Goal: Task Accomplishment & Management: Manage account settings

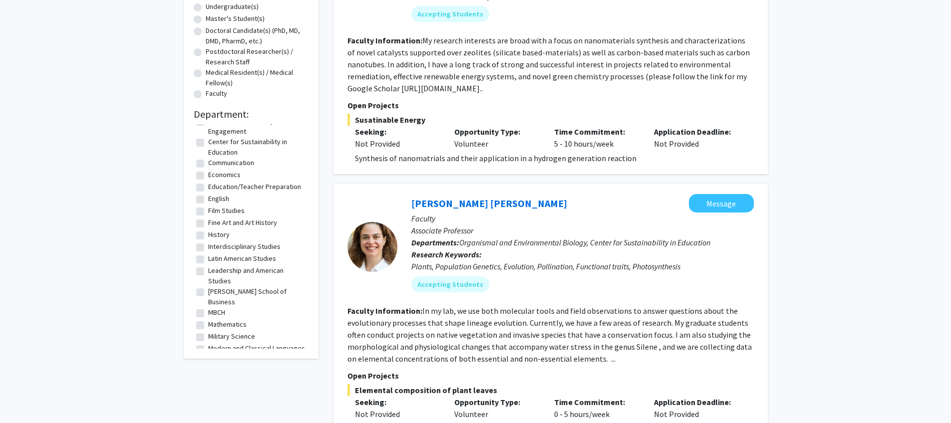
scroll to position [11, 0]
click at [208, 273] on label "Leadership and American Studies" at bounding box center [257, 275] width 98 height 21
click at [208, 272] on input "Leadership and American Studies" at bounding box center [211, 268] width 6 height 6
checkbox input "true"
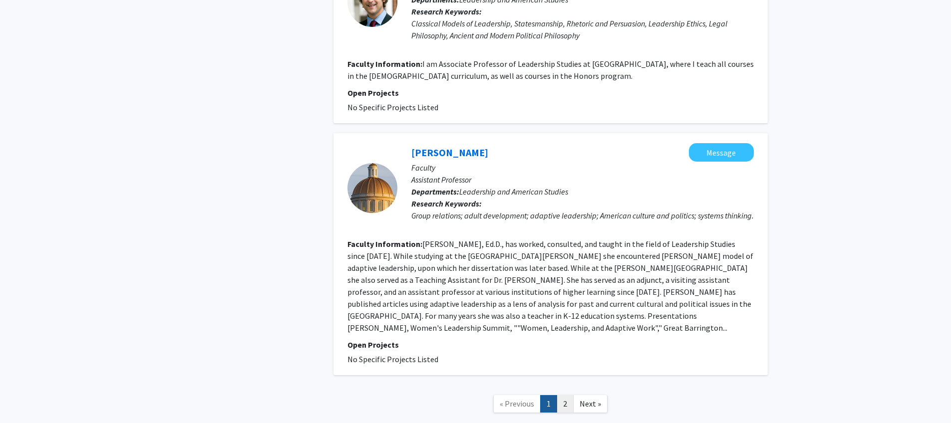
scroll to position [1978, 0]
click at [567, 394] on link "2" at bounding box center [565, 402] width 17 height 17
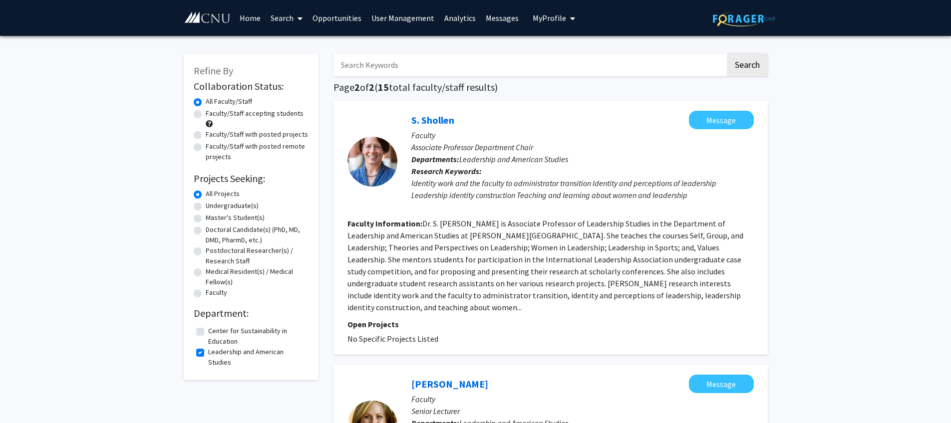
click at [461, 22] on link "Analytics" at bounding box center [459, 17] width 41 height 35
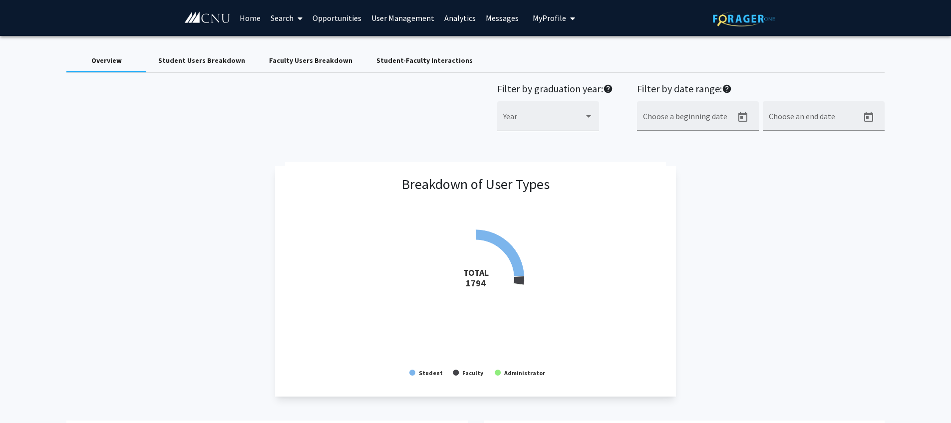
click at [559, 13] on span "My Profile" at bounding box center [549, 18] width 33 height 10
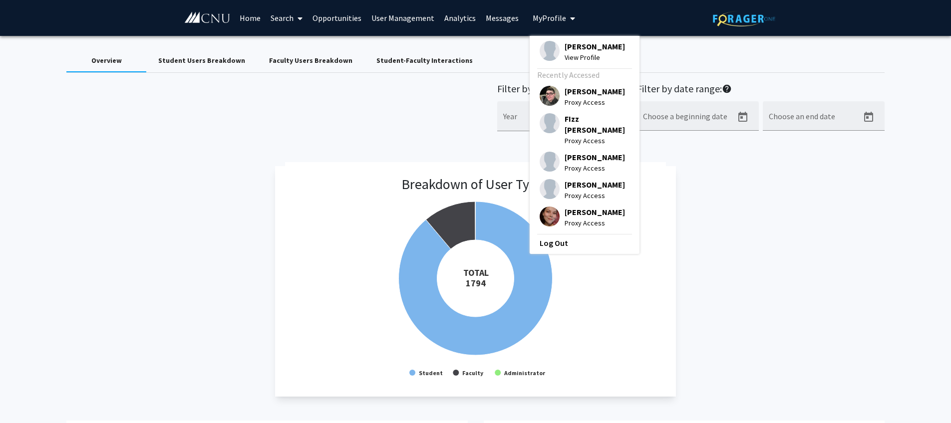
click at [565, 48] on span "[PERSON_NAME]" at bounding box center [595, 46] width 60 height 11
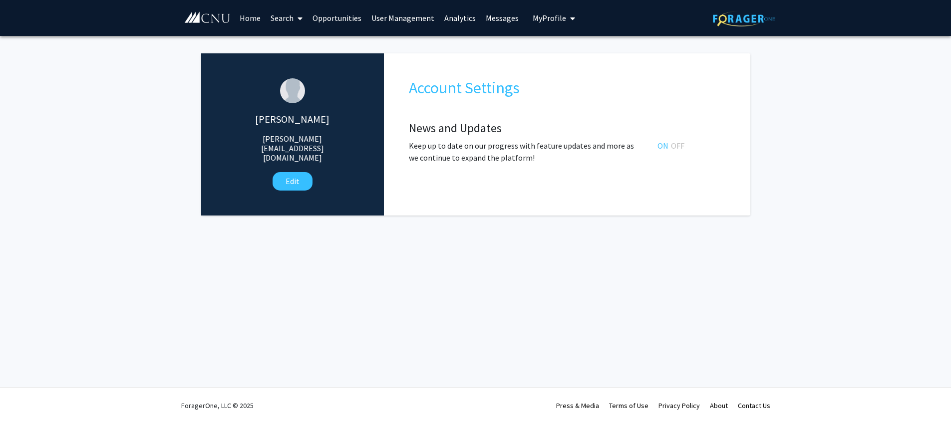
click at [546, 16] on span "My Profile" at bounding box center [549, 18] width 33 height 10
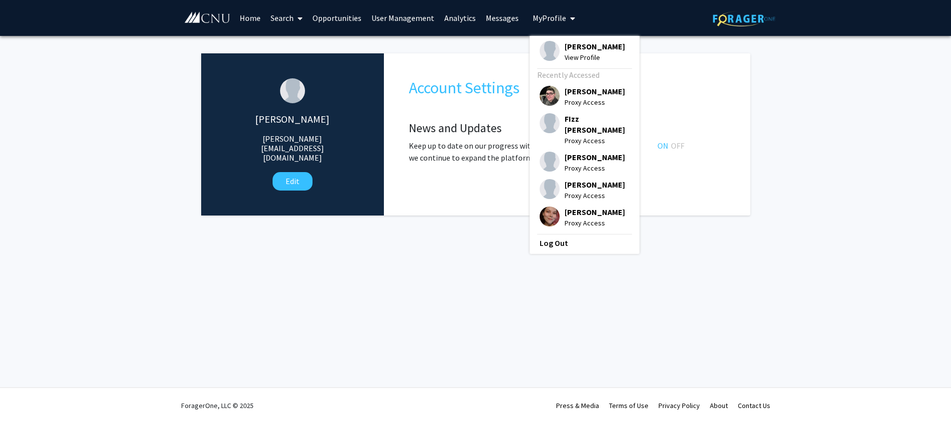
click at [565, 43] on span "[PERSON_NAME]" at bounding box center [595, 46] width 60 height 11
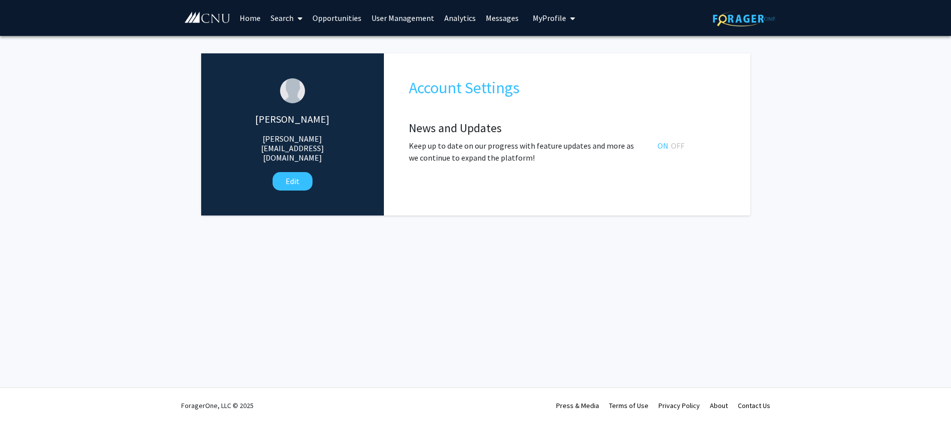
drag, startPoint x: 282, startPoint y: 15, endPoint x: 287, endPoint y: 30, distance: 15.2
click at [282, 15] on link "Search" at bounding box center [287, 17] width 42 height 35
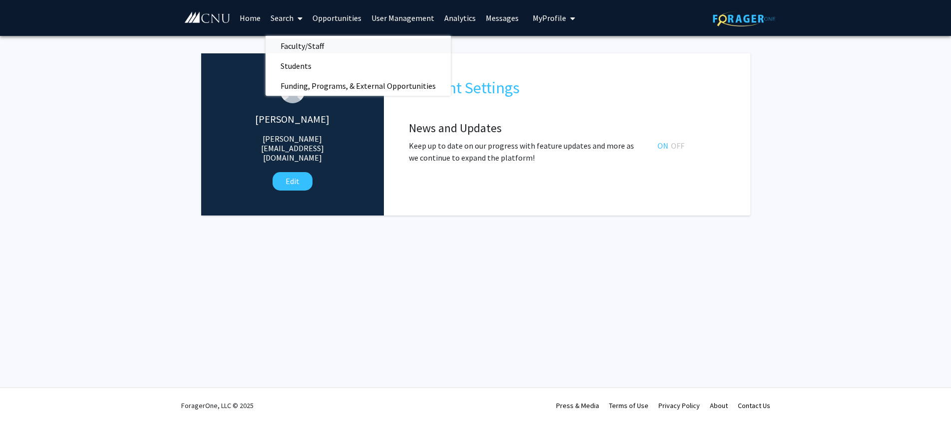
click at [287, 38] on span "Faculty/Staff" at bounding box center [302, 46] width 73 height 20
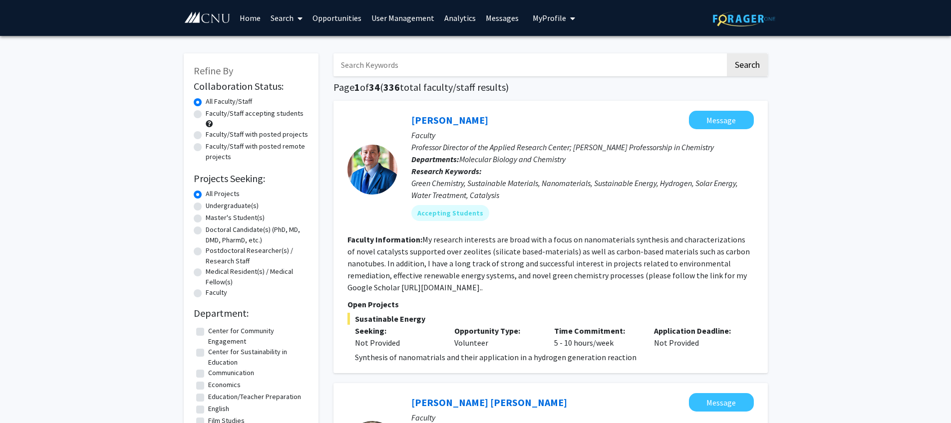
click at [367, 70] on input "Search Keywords" at bounding box center [529, 64] width 392 height 23
type input "[PERSON_NAME]"
click at [727, 53] on button "Search" at bounding box center [747, 64] width 41 height 23
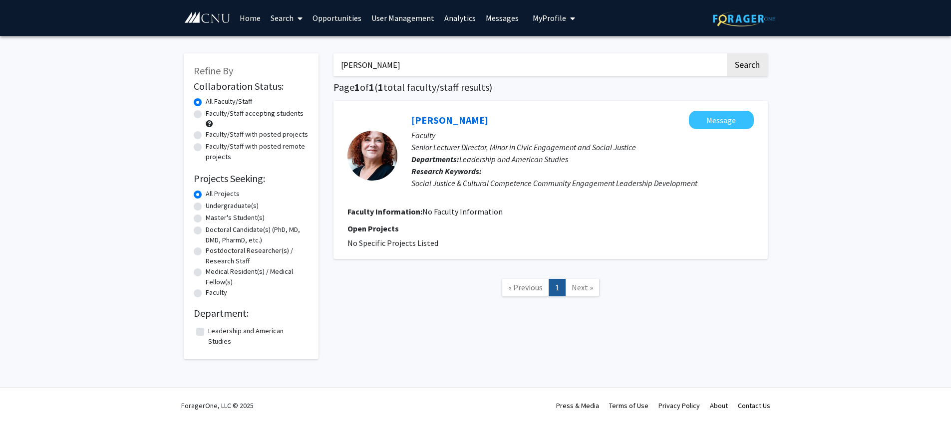
click at [412, 21] on link "User Management" at bounding box center [402, 17] width 73 height 35
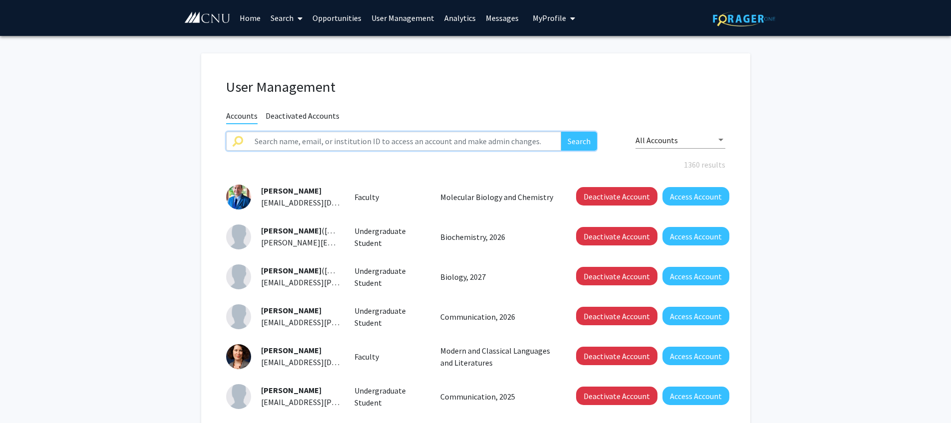
click at [354, 147] on input "text" at bounding box center [405, 141] width 313 height 19
type input "[PERSON_NAME]"
click at [561, 132] on button "Search" at bounding box center [579, 141] width 36 height 19
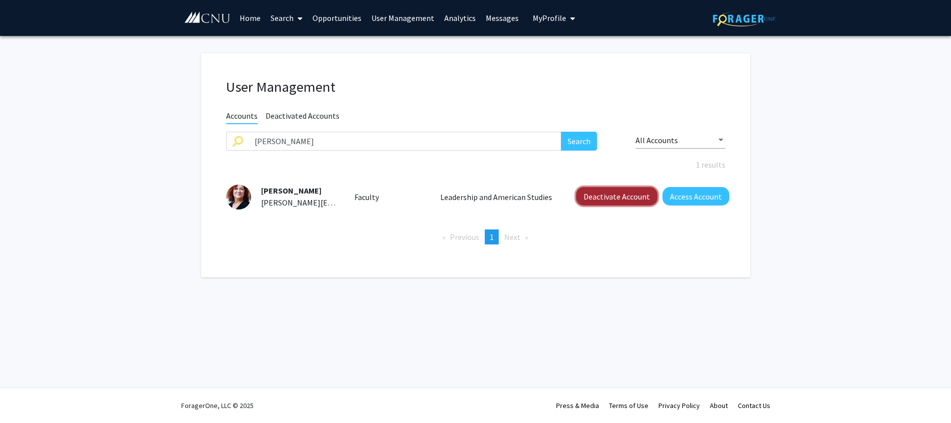
click at [604, 200] on button "Deactivate Account" at bounding box center [616, 196] width 81 height 18
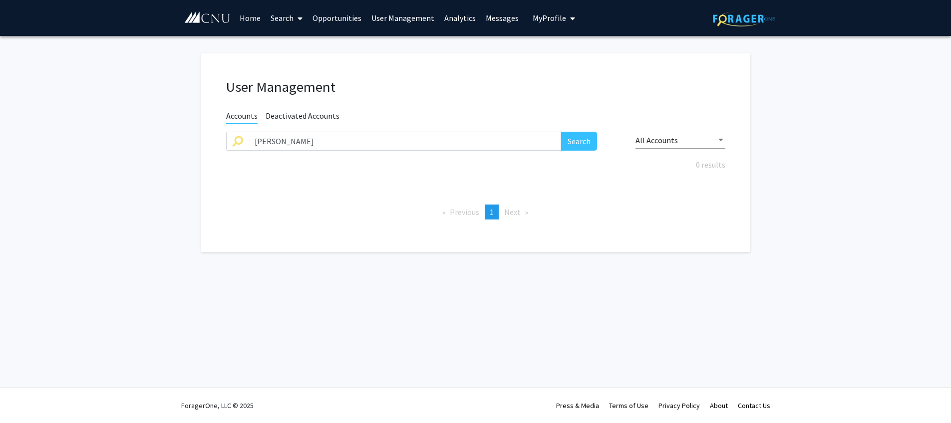
click at [288, 23] on link "Search" at bounding box center [287, 17] width 42 height 35
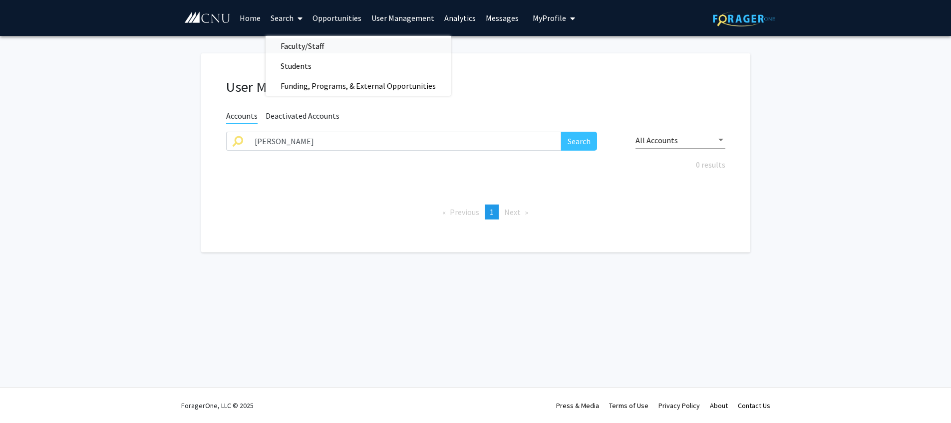
click at [291, 48] on span "Faculty/Staff" at bounding box center [302, 46] width 73 height 20
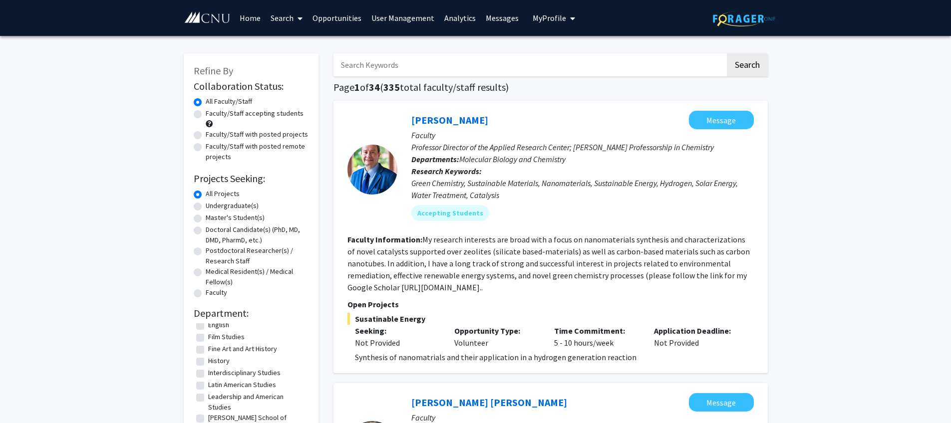
scroll to position [86, 0]
click at [235, 395] on label "Leadership and American Studies" at bounding box center [257, 399] width 98 height 21
click at [215, 395] on input "Leadership and American Studies" at bounding box center [211, 392] width 6 height 6
checkbox input "true"
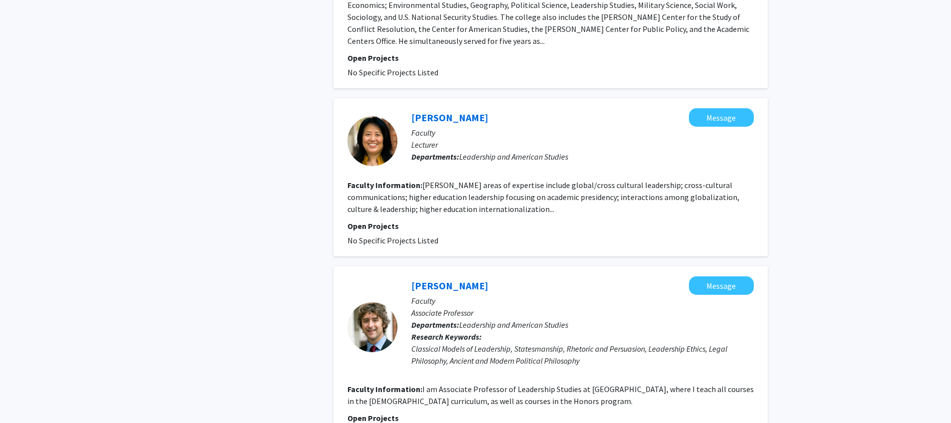
scroll to position [1979, 0]
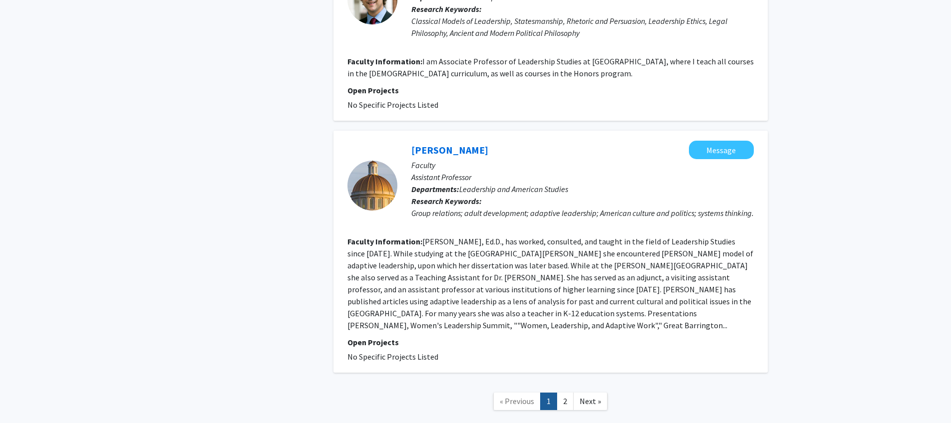
click at [573, 393] on link "2" at bounding box center [565, 401] width 17 height 17
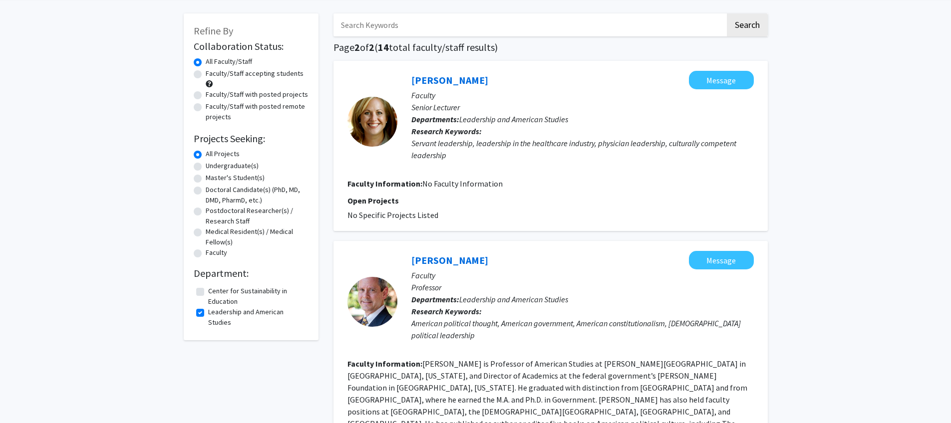
scroll to position [37, 0]
